Goal: Task Accomplishment & Management: Use online tool/utility

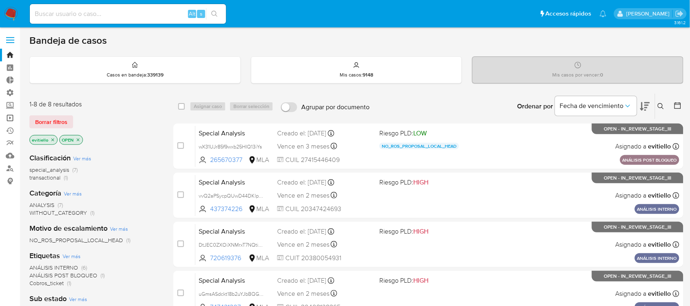
click at [14, 119] on link "Operaciones masivas" at bounding box center [48, 118] width 97 height 13
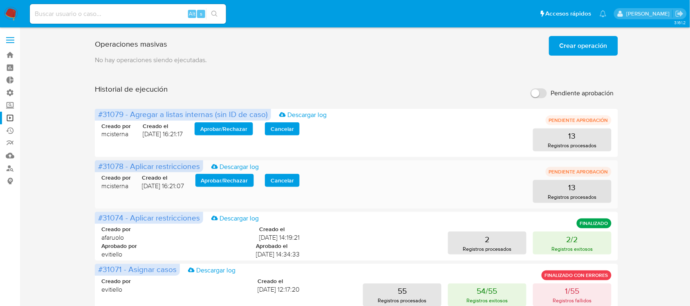
click at [222, 172] on div "Creado por mcisterna Creado el 01/10/2025 16:21:07 Aprobar / Rechazar Cancelar …" at bounding box center [356, 182] width 510 height 39
click at [224, 180] on span "Aprobar / Rechazar" at bounding box center [224, 180] width 47 height 11
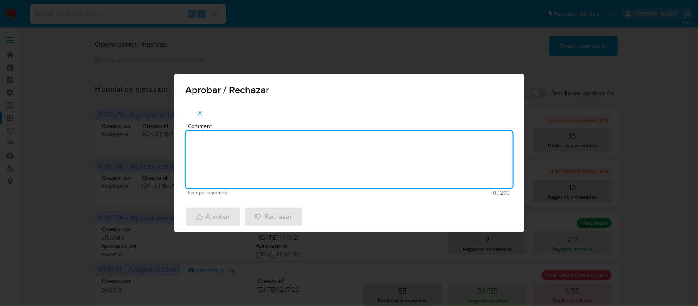
click at [226, 162] on textarea "Comment" at bounding box center [349, 159] width 327 height 57
type textarea "ok"
click at [199, 214] on icon "button" at bounding box center [199, 216] width 6 height 6
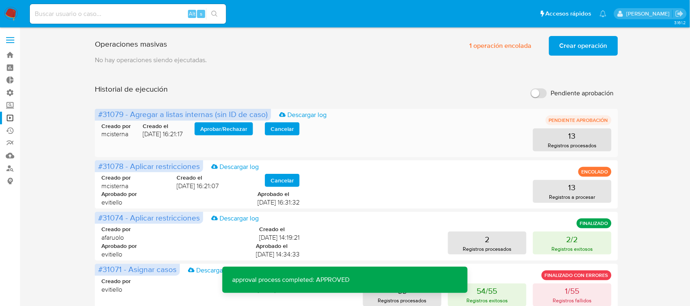
click at [228, 121] on div "Creado por mcisterna Creado el 01/10/2025 16:21:17 Aprobar / Rechazar Cancelar …" at bounding box center [356, 131] width 510 height 39
click at [227, 125] on span "Aprobar / Rechazar" at bounding box center [223, 128] width 47 height 11
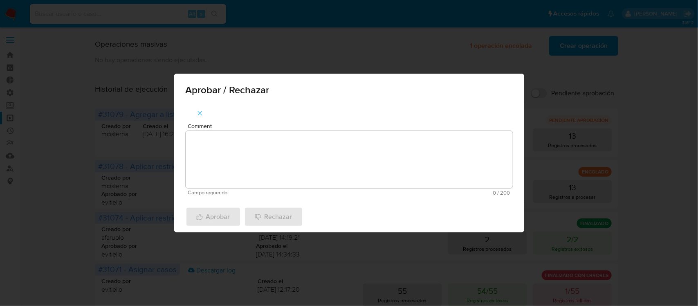
click at [219, 152] on textarea "Comment" at bounding box center [349, 159] width 327 height 57
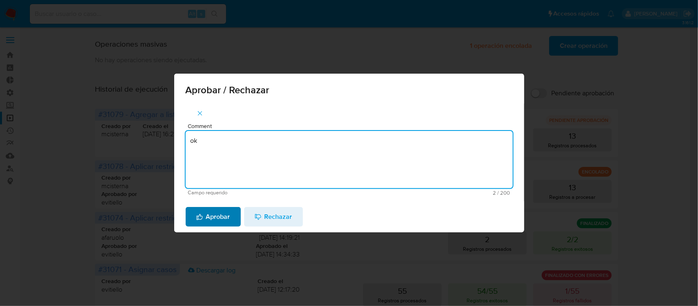
type textarea "ok"
click at [224, 209] on span "Aprobar" at bounding box center [213, 217] width 34 height 18
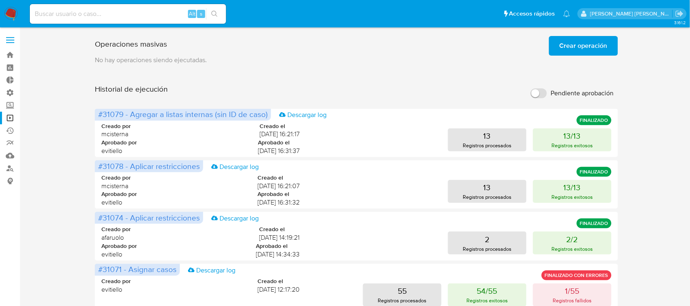
click at [11, 7] on img at bounding box center [11, 14] width 14 height 14
